Goal: Task Accomplishment & Management: Manage account settings

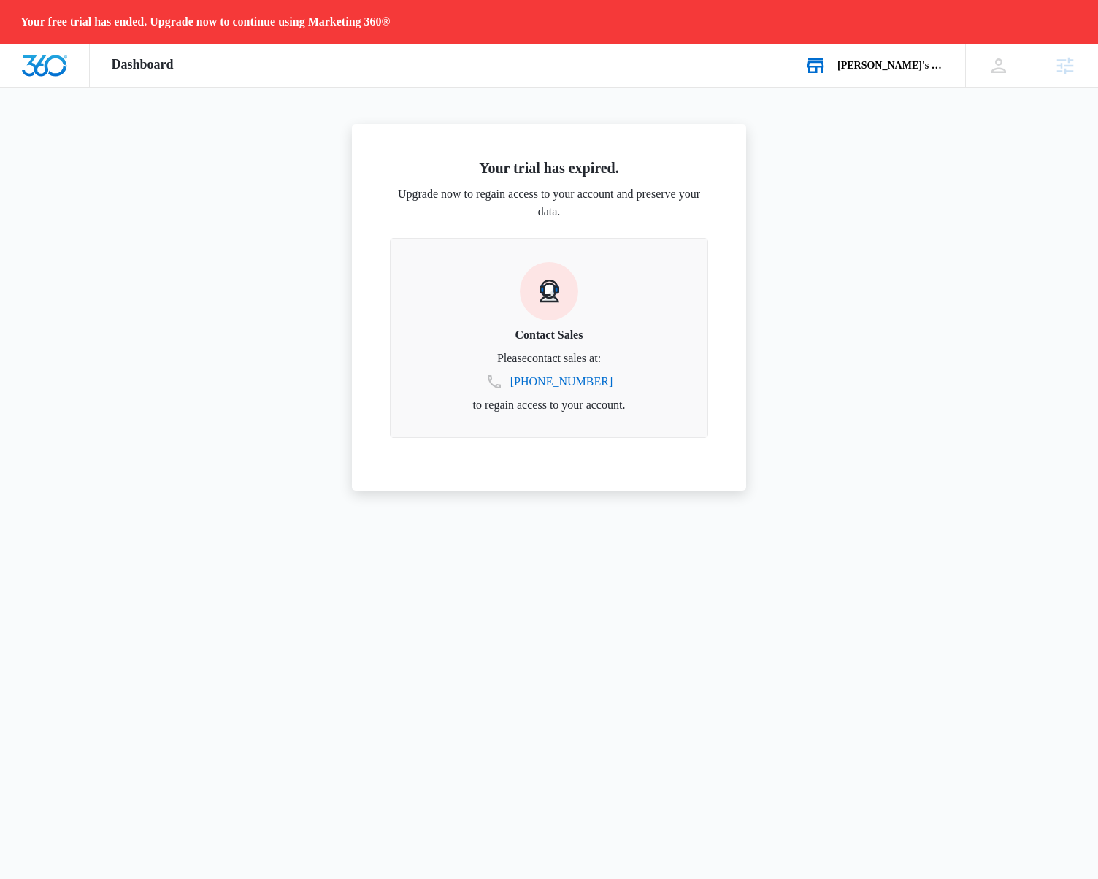
click at [932, 68] on div "[PERSON_NAME]'s Bookstore" at bounding box center [890, 66] width 107 height 12
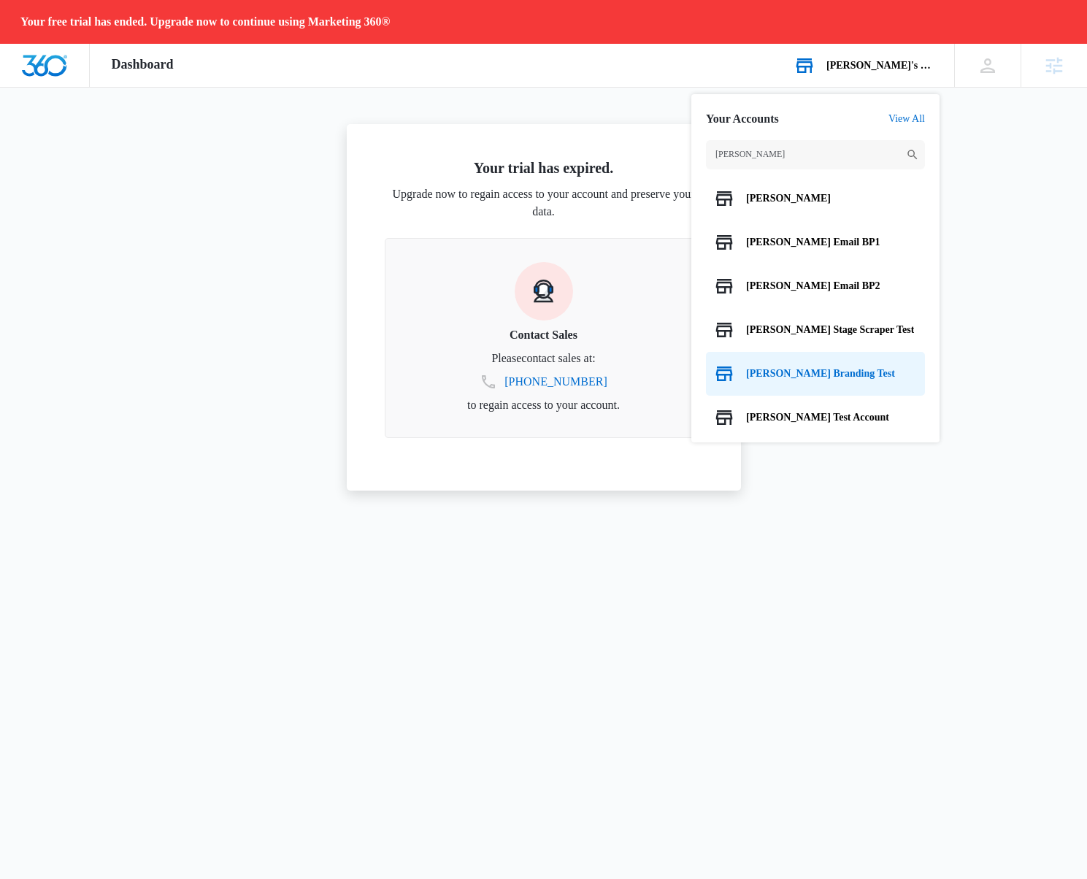
type input "[PERSON_NAME]"
click at [823, 368] on span "[PERSON_NAME] Branding Test" at bounding box center [820, 374] width 149 height 12
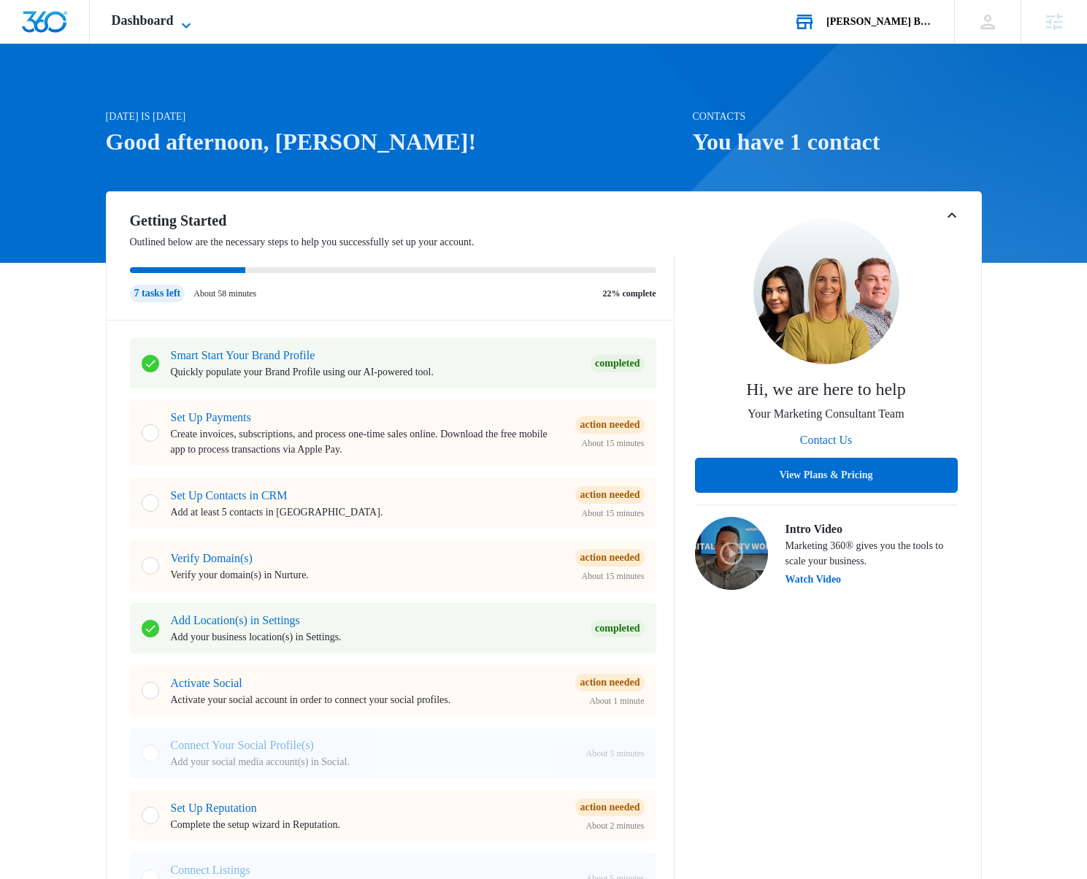
click at [112, 25] on span "Dashboard" at bounding box center [143, 20] width 62 height 15
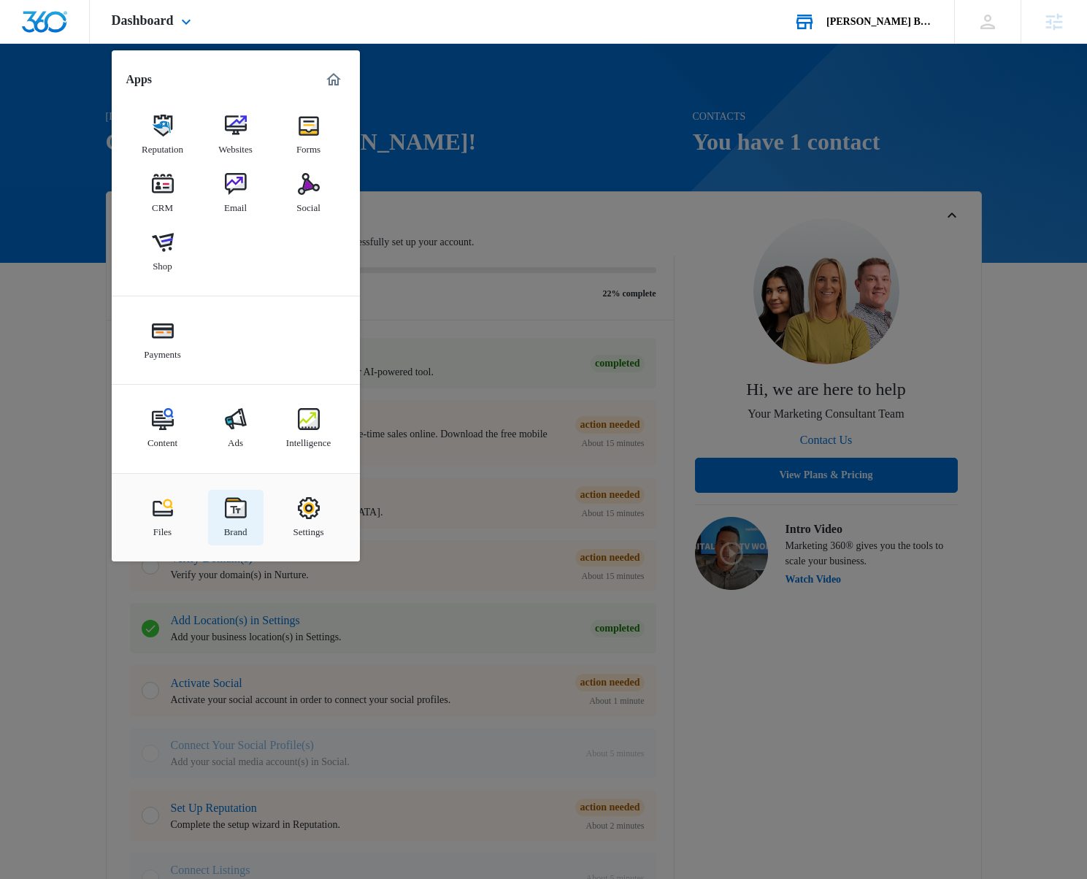
click at [239, 519] on div "Brand" at bounding box center [235, 528] width 23 height 19
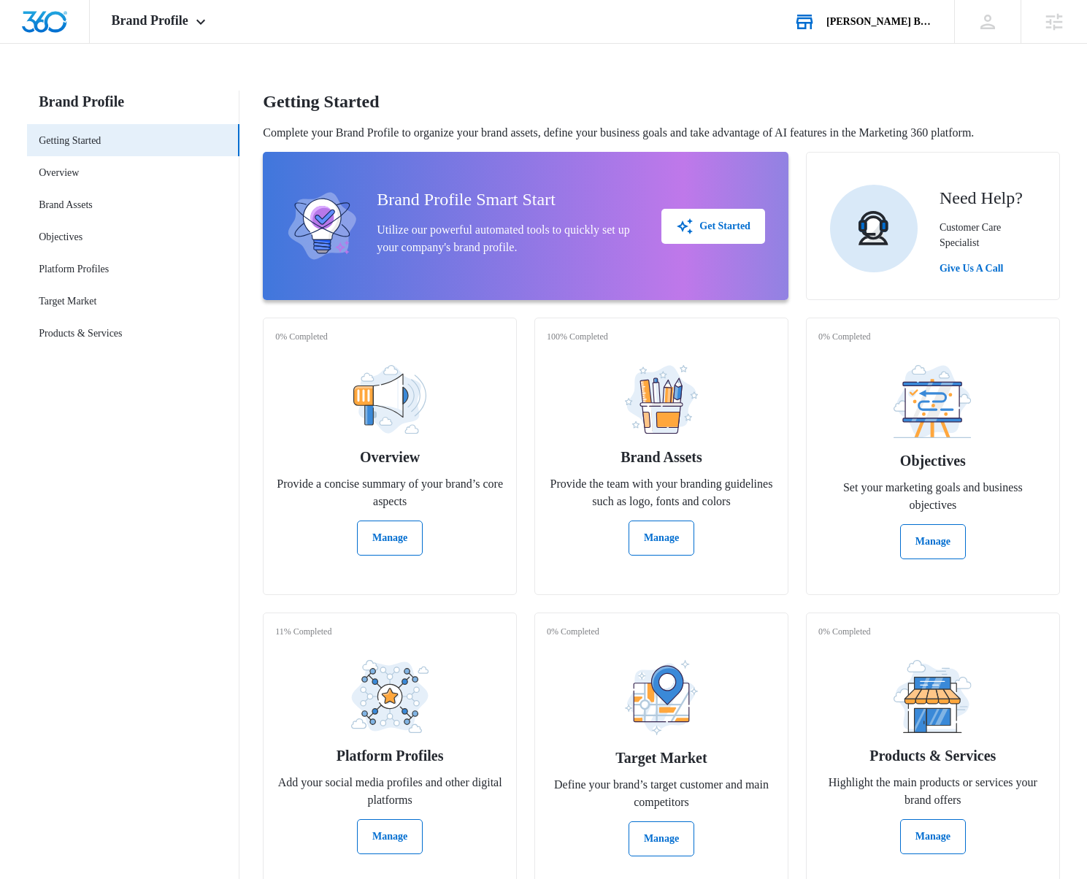
click at [131, 44] on div "Brand Profile Apps Reputation Websites Forms CRM Email Social Shop Payments Con…" at bounding box center [543, 453] width 1087 height 907
click at [152, 20] on span "Brand Profile" at bounding box center [150, 20] width 77 height 15
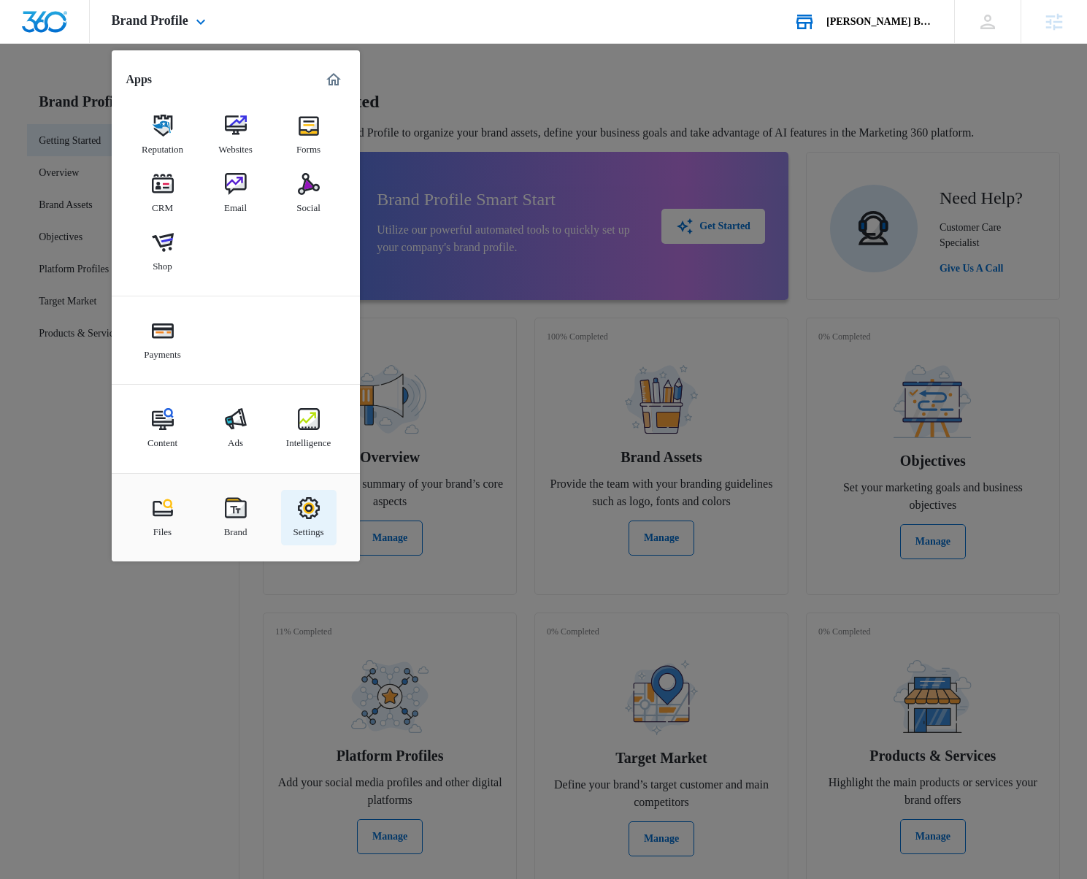
click at [330, 528] on link "Settings" at bounding box center [308, 517] width 55 height 55
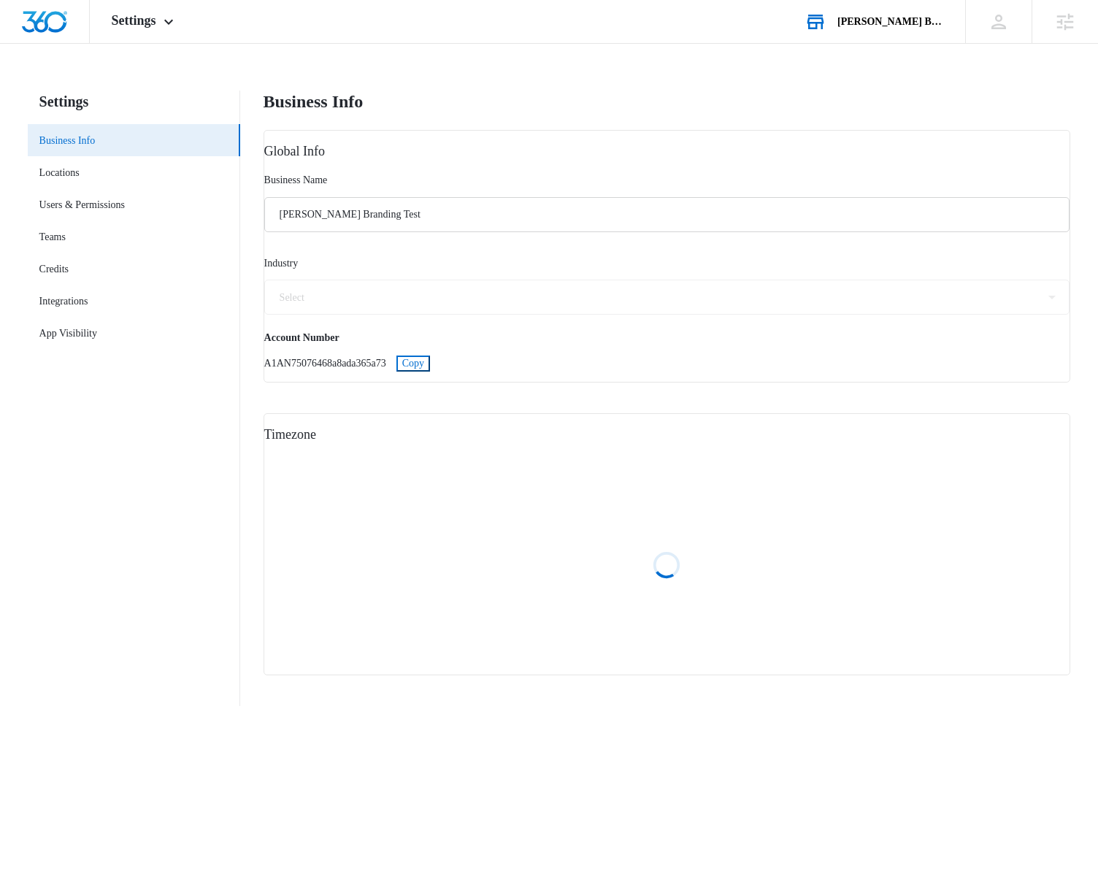
select select "72"
select select "US"
select select "America/[GEOGRAPHIC_DATA]"
click at [80, 180] on link "Locations" at bounding box center [59, 172] width 40 height 15
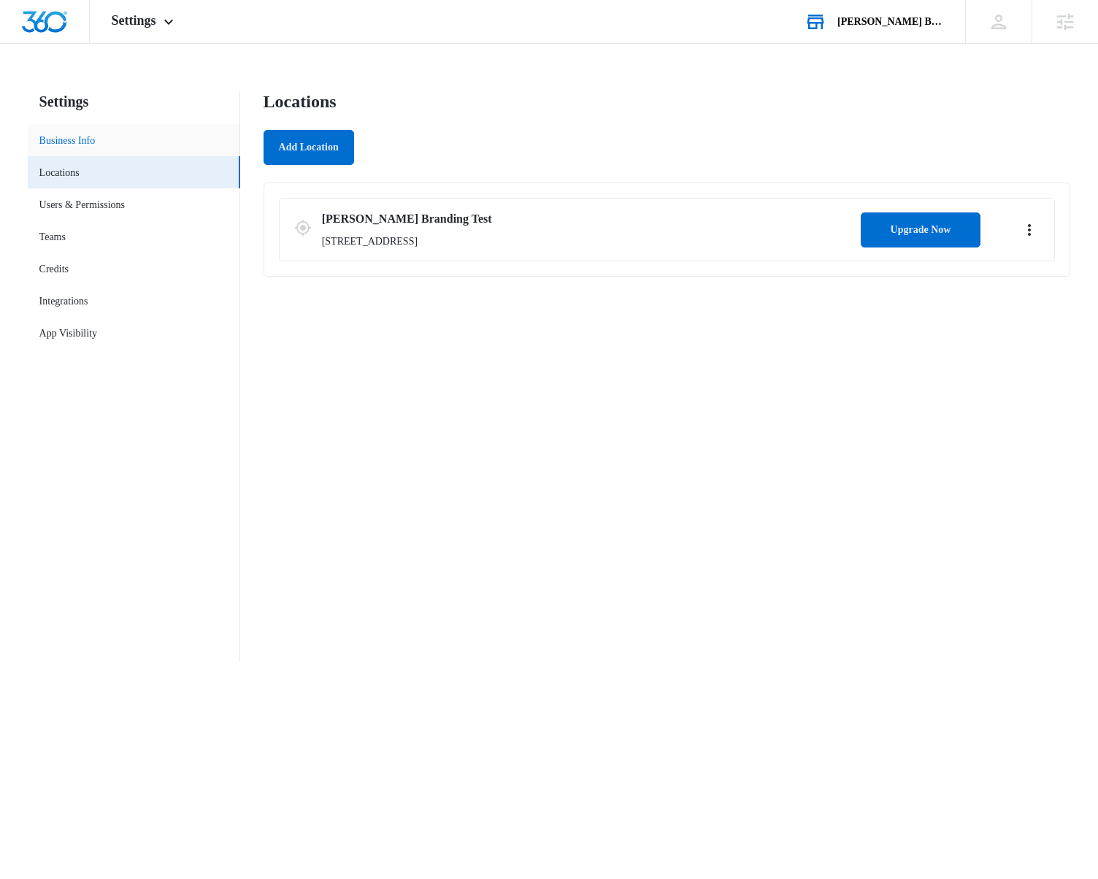
click at [96, 148] on link "Business Info" at bounding box center [67, 140] width 56 height 15
select select "72"
select select "US"
select select "America/[GEOGRAPHIC_DATA]"
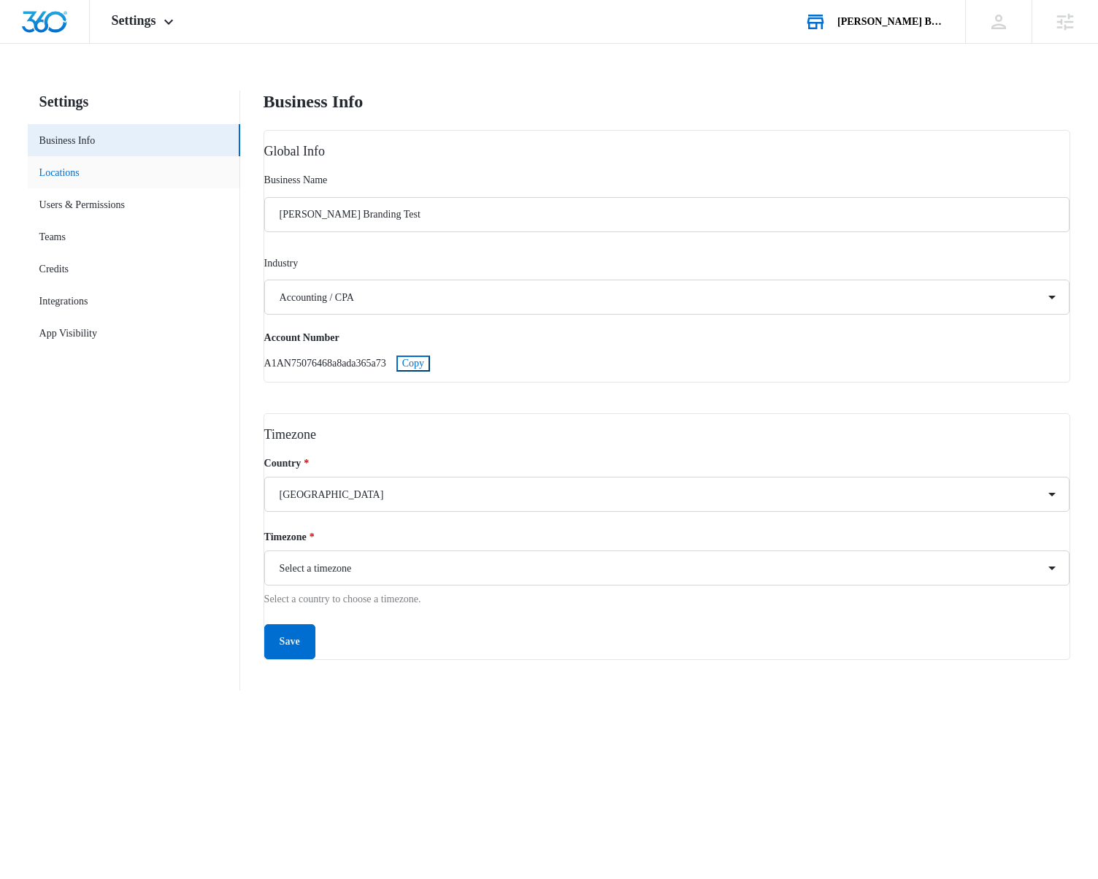
click at [80, 176] on link "Locations" at bounding box center [59, 172] width 40 height 15
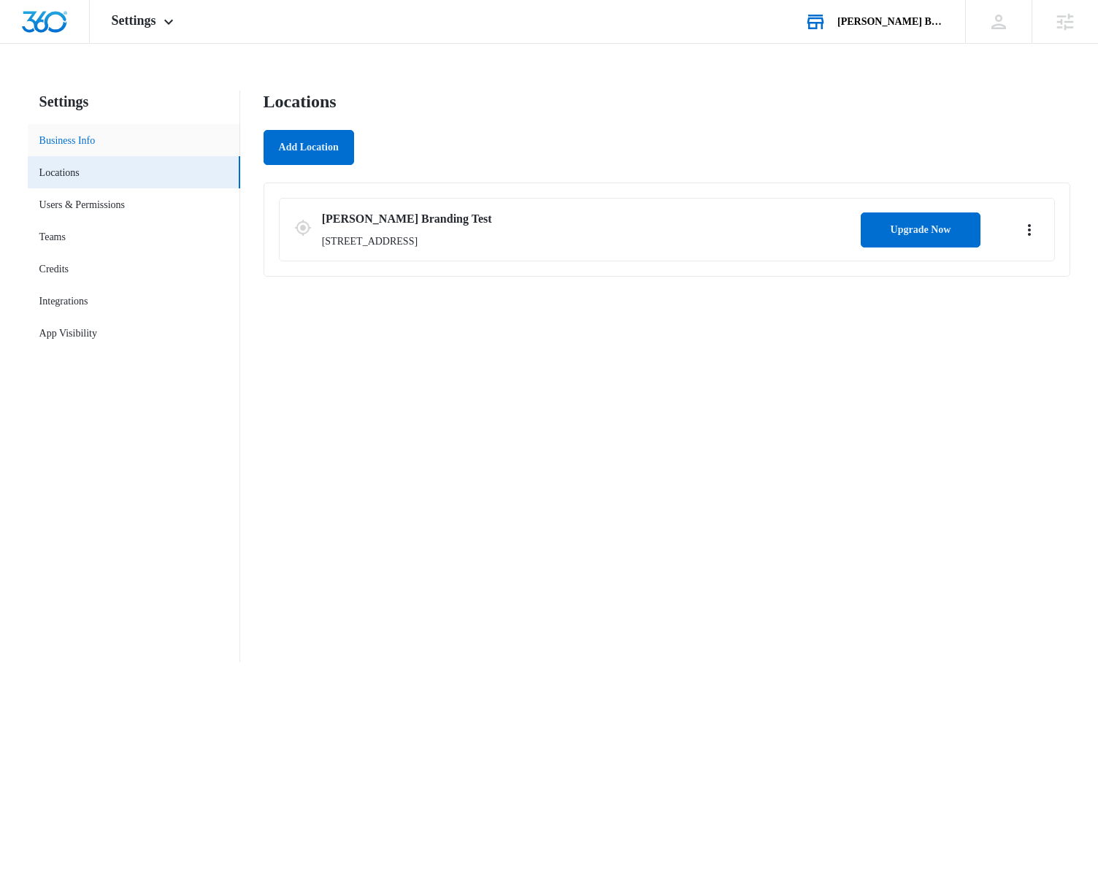
click at [96, 139] on link "Business Info" at bounding box center [67, 140] width 56 height 15
select select "72"
select select "US"
select select "America/[GEOGRAPHIC_DATA]"
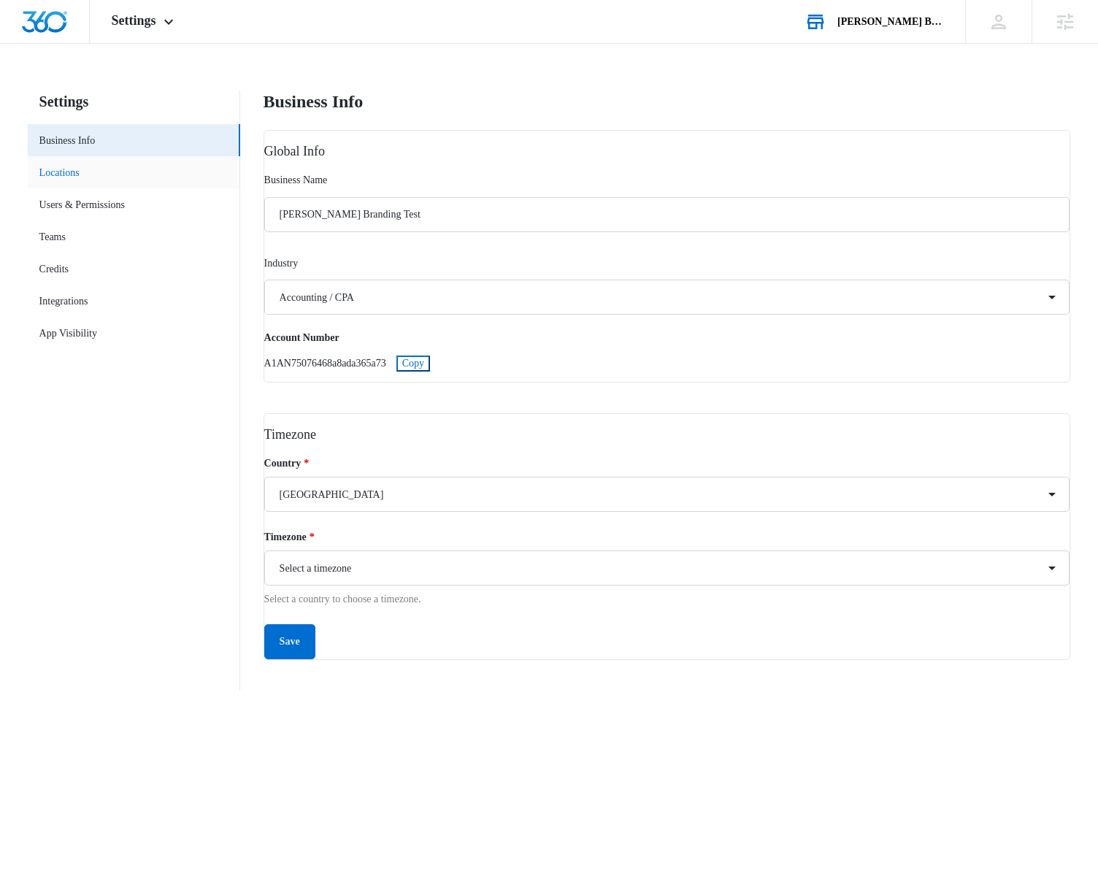
click at [80, 177] on link "Locations" at bounding box center [59, 172] width 40 height 15
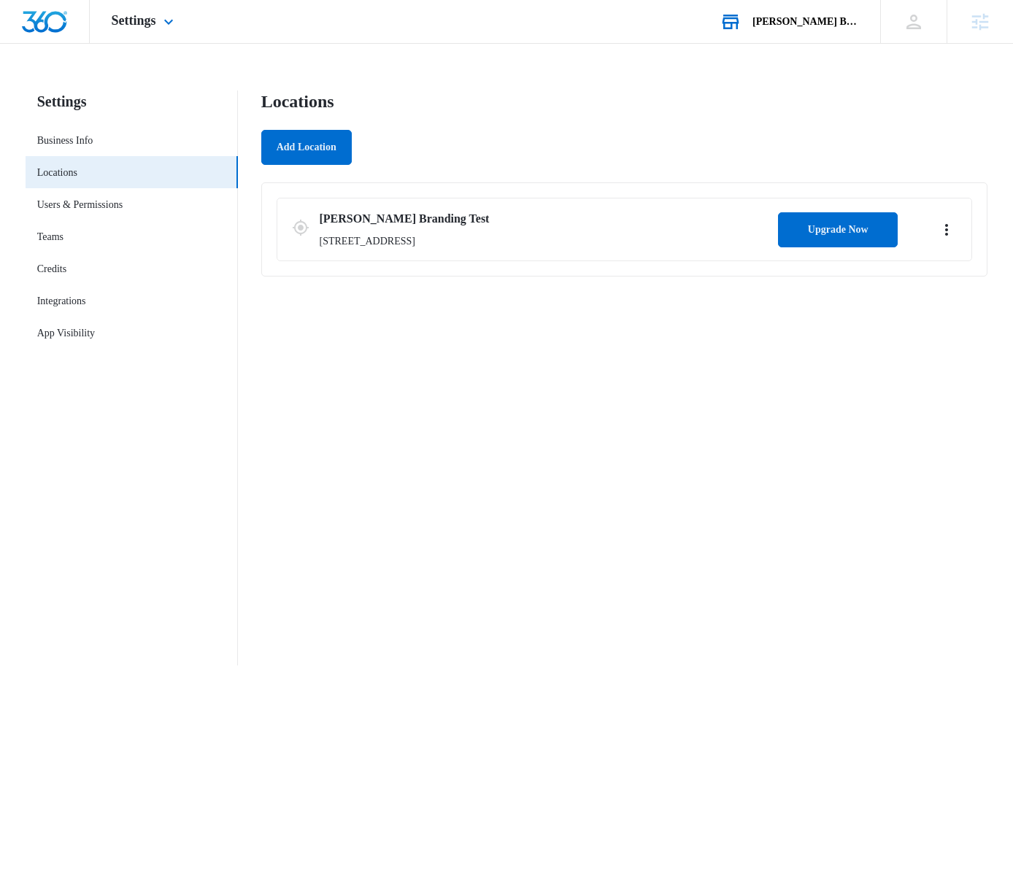
click at [128, 32] on div "Settings Apps Reputation Websites Forms CRM Email Social Shop Payments Content …" at bounding box center [144, 21] width 109 height 43
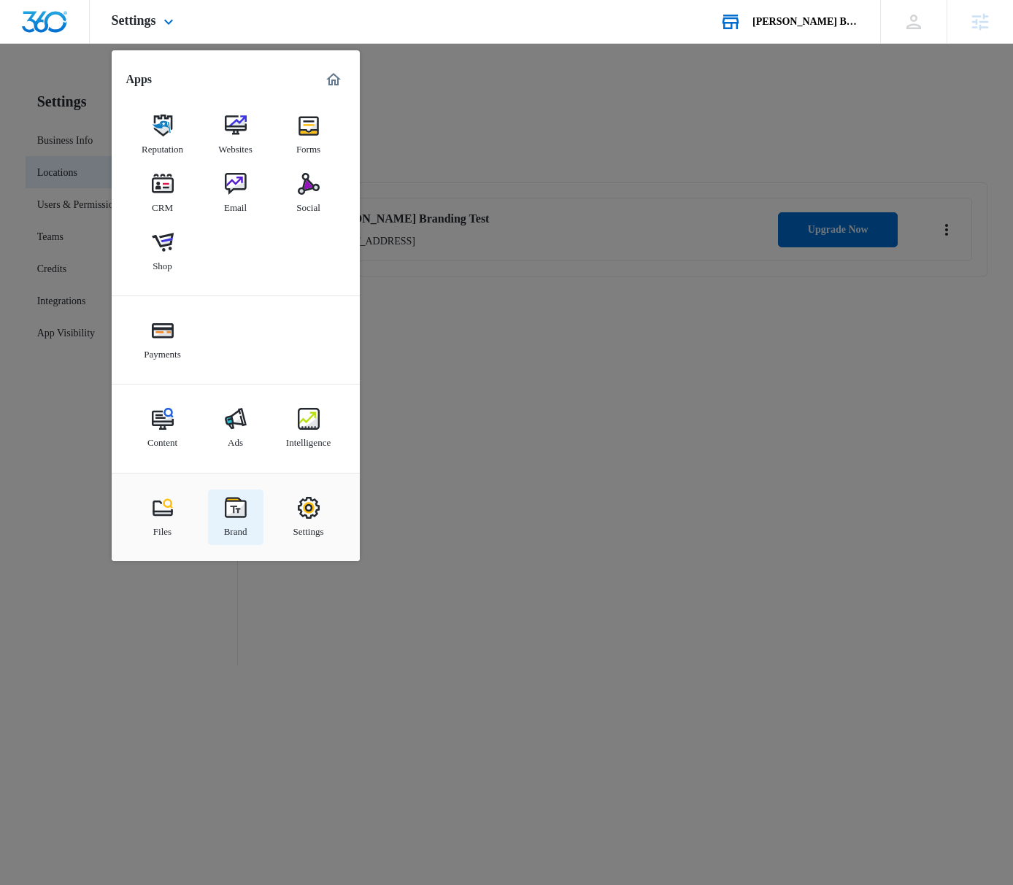
click at [246, 510] on link "Brand" at bounding box center [235, 517] width 55 height 55
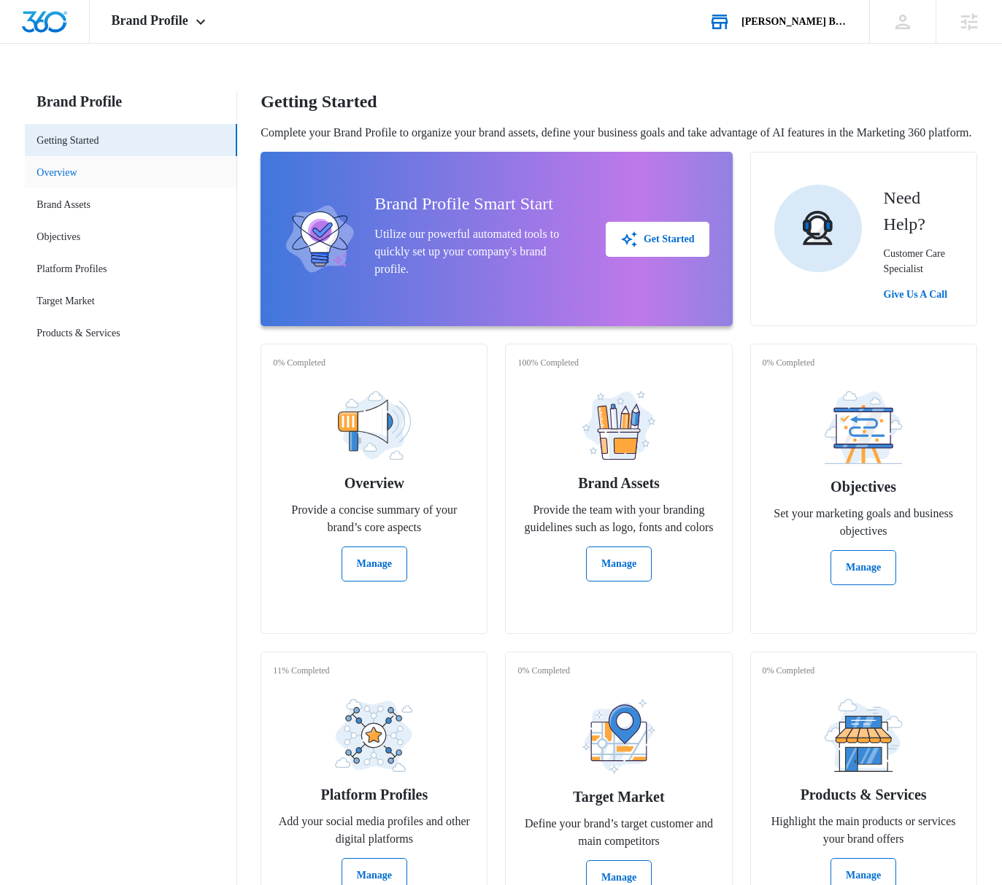
click at [71, 168] on link "Overview" at bounding box center [56, 172] width 40 height 15
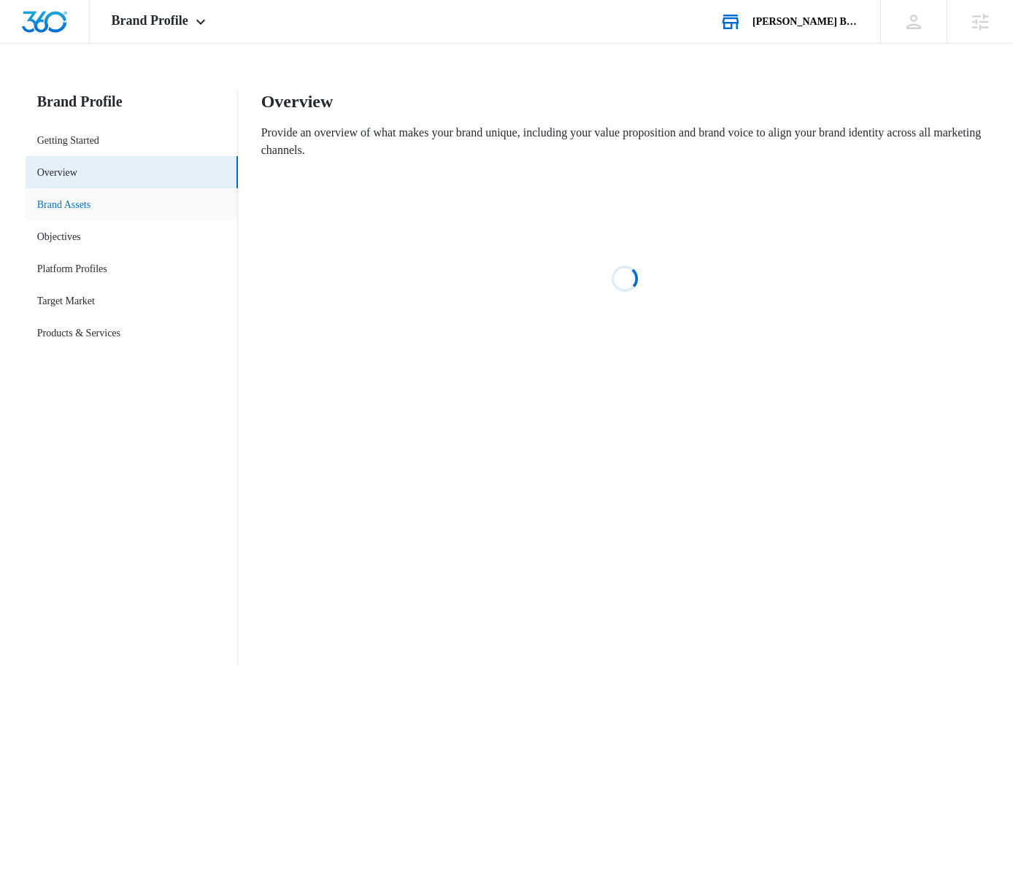
click at [78, 206] on link "Brand Assets" at bounding box center [64, 204] width 54 height 15
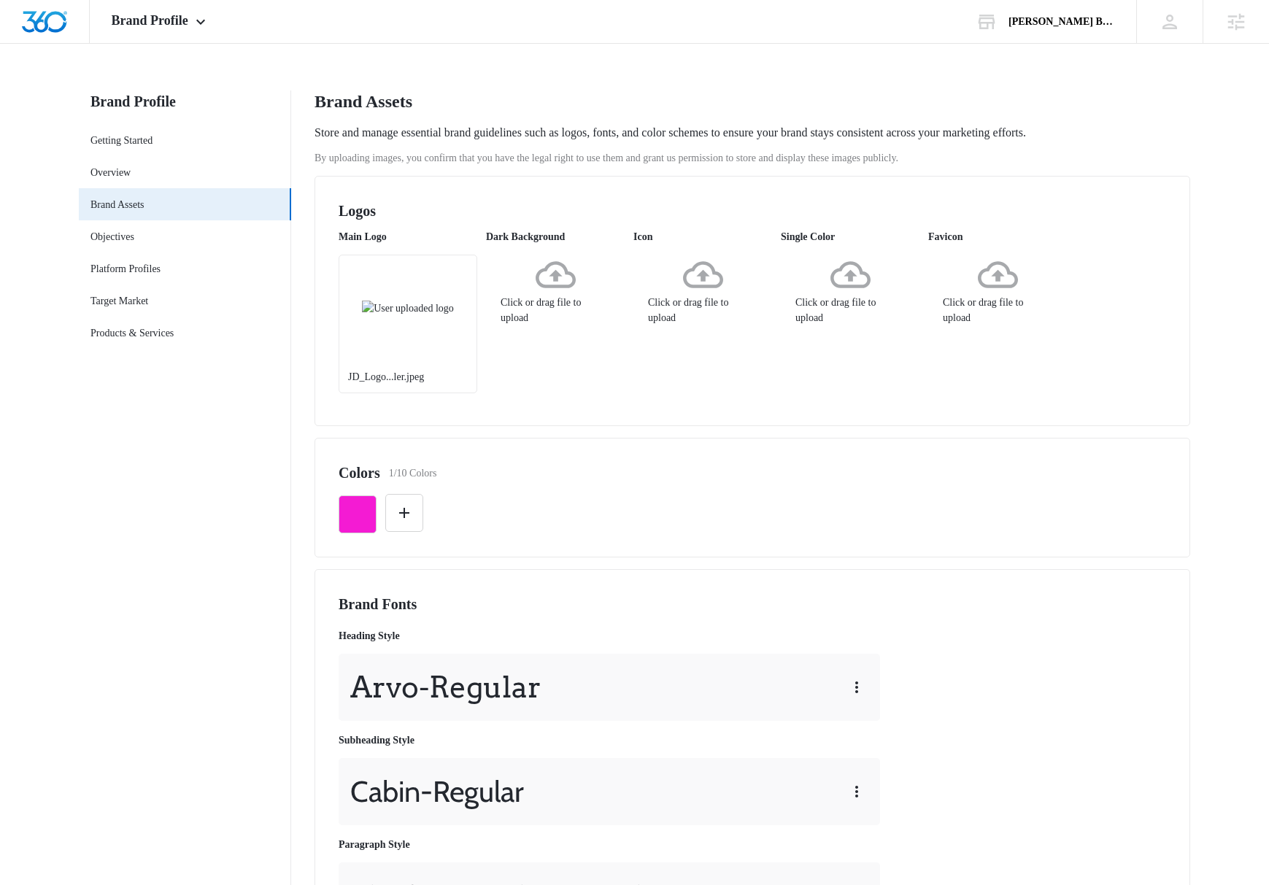
click at [569, 466] on div "Colors 1/10 Colors" at bounding box center [753, 473] width 828 height 22
click at [358, 514] on icon "button" at bounding box center [358, 515] width 18 height 18
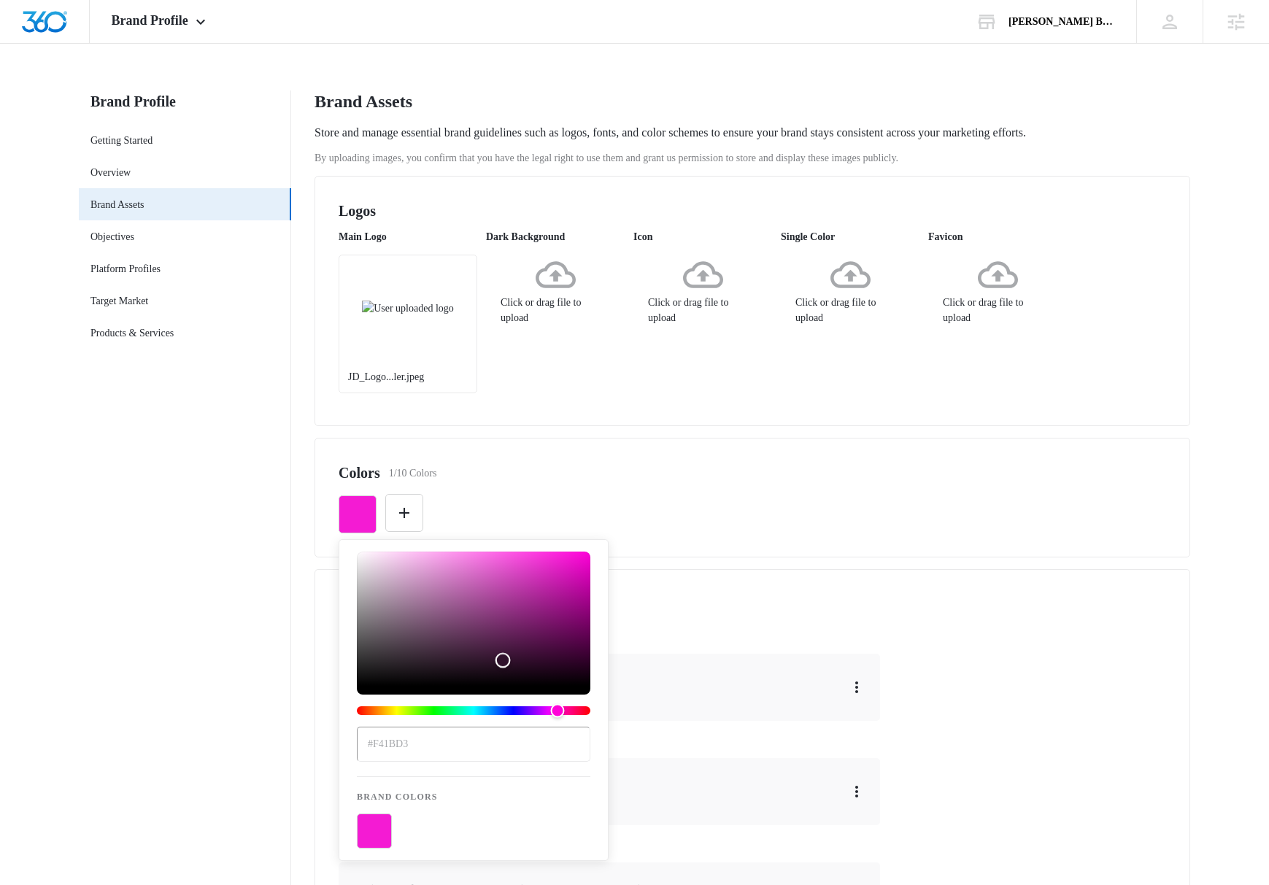
drag, startPoint x: 463, startPoint y: 620, endPoint x: 516, endPoint y: 658, distance: 64.8
click at [516, 658] on div "Color" at bounding box center [474, 619] width 234 height 134
click at [449, 707] on div "Hue" at bounding box center [474, 710] width 234 height 9
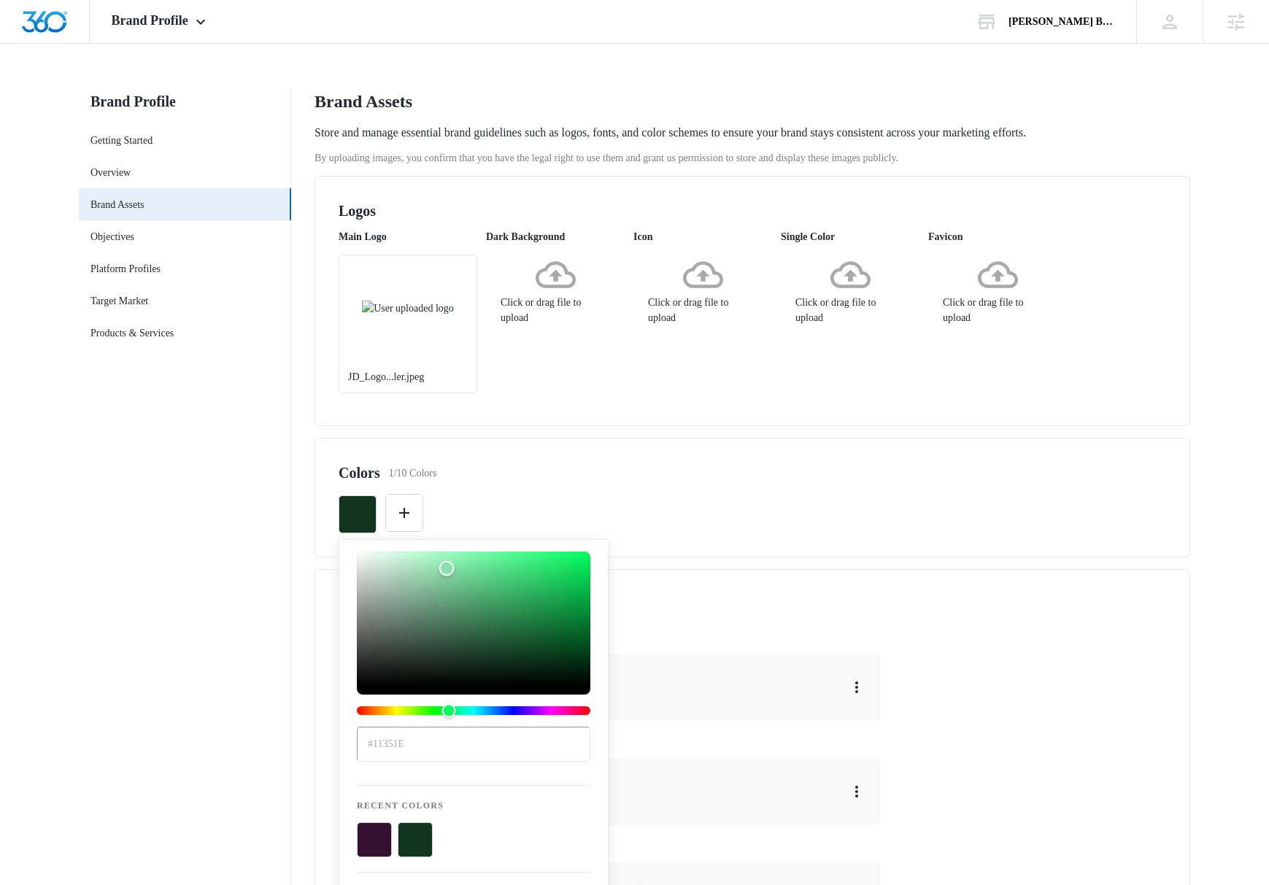
drag, startPoint x: 519, startPoint y: 658, endPoint x: 446, endPoint y: 579, distance: 107.4
click at [444, 577] on div "Color" at bounding box center [446, 568] width 15 height 15
type input "#7fcc9b"
click at [466, 844] on button "color-picker-container" at bounding box center [456, 839] width 35 height 35
click at [452, 836] on button "color-picker-container" at bounding box center [456, 839] width 35 height 35
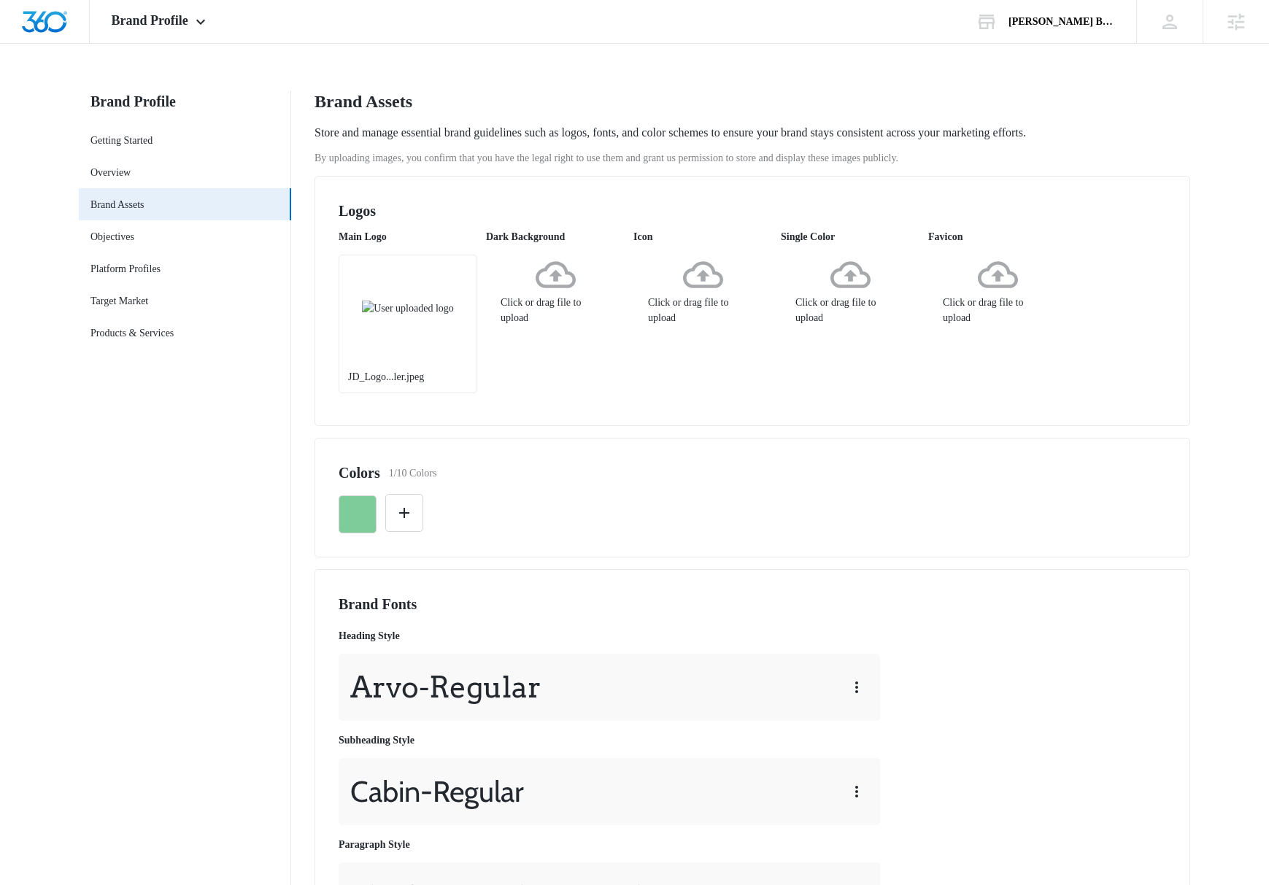
click at [1022, 648] on div "Brand Fonts Heading Style Arvo - Regular Subheading Style Cabin - Regular Parag…" at bounding box center [753, 764] width 828 height 342
